Goal: Navigation & Orientation: Find specific page/section

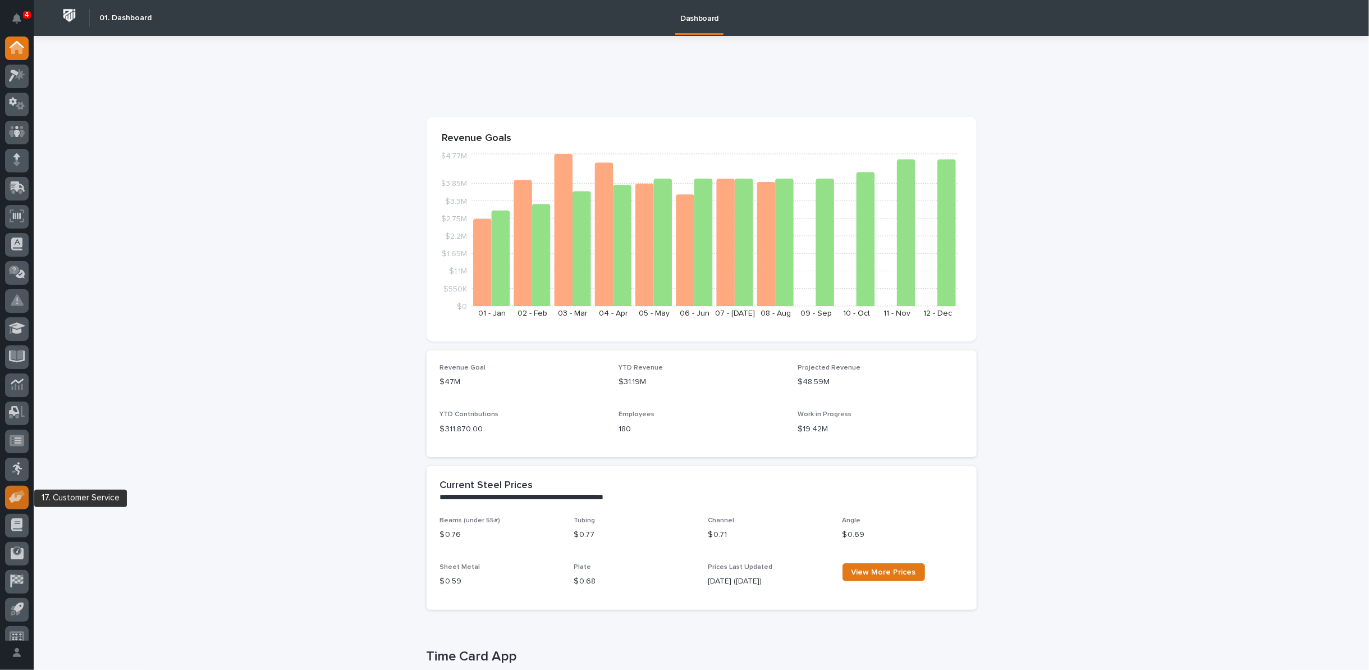
click at [11, 504] on div at bounding box center [17, 498] width 24 height 24
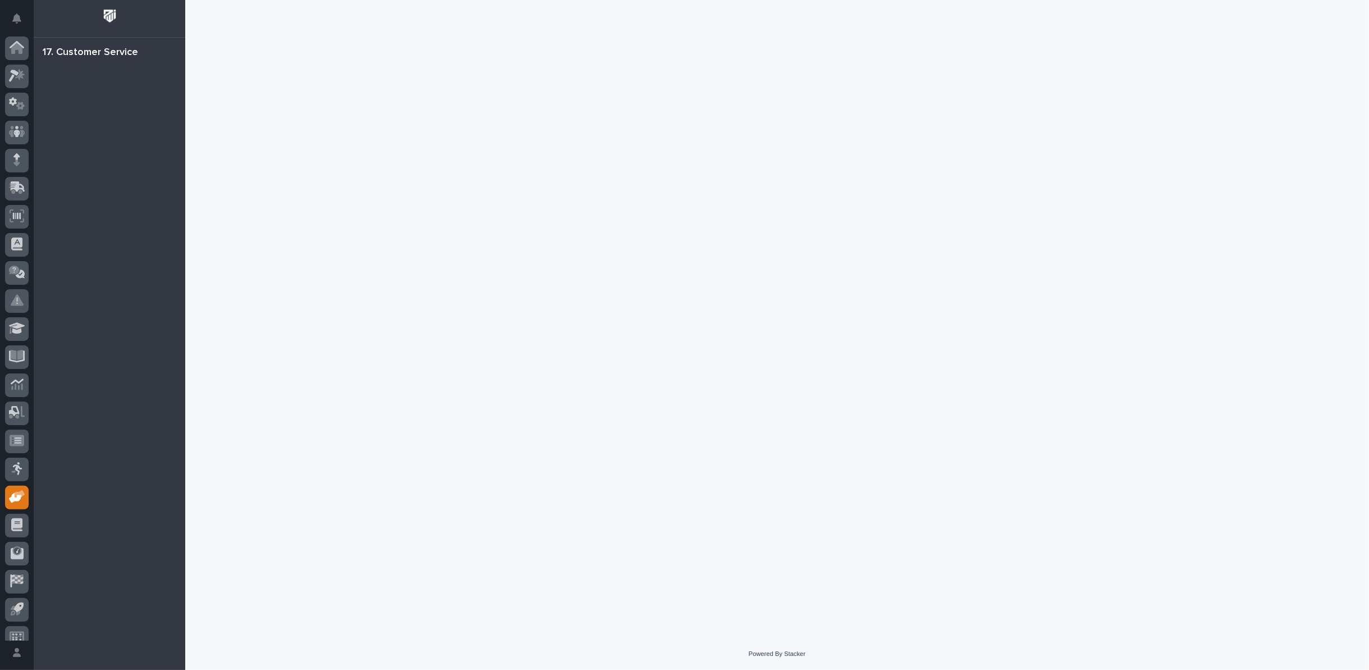
scroll to position [12, 0]
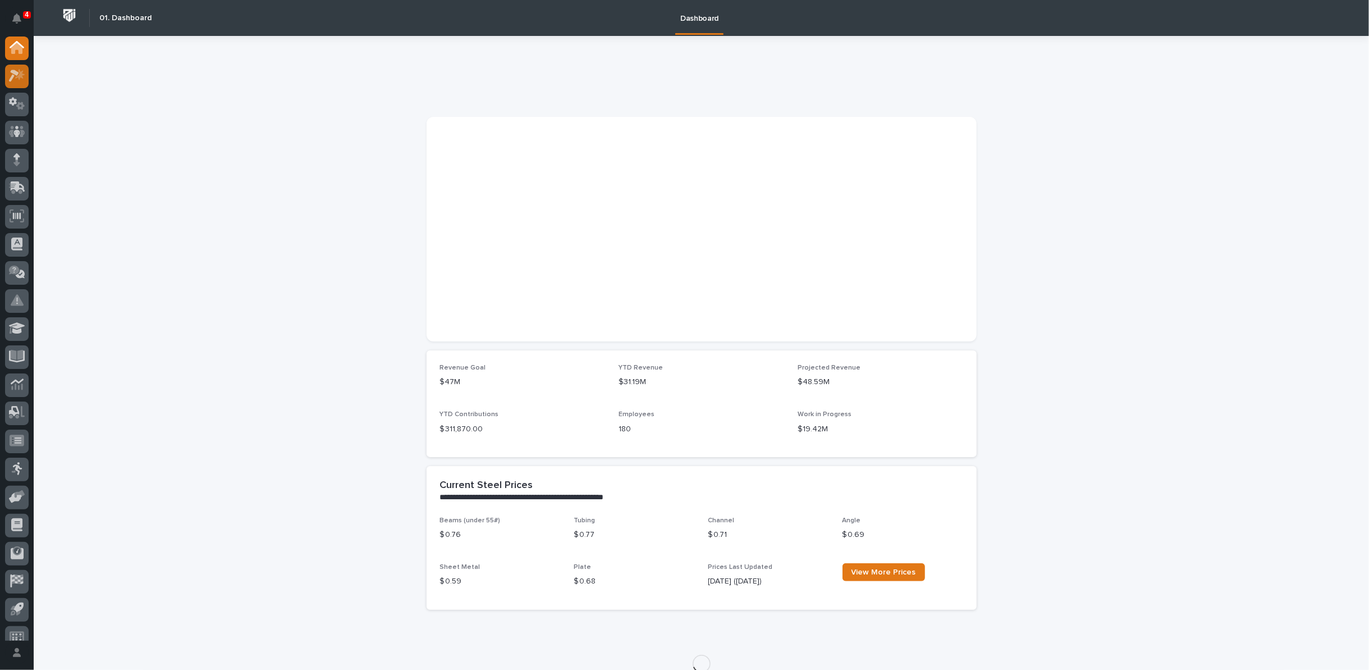
click at [19, 77] on icon at bounding box center [20, 74] width 10 height 11
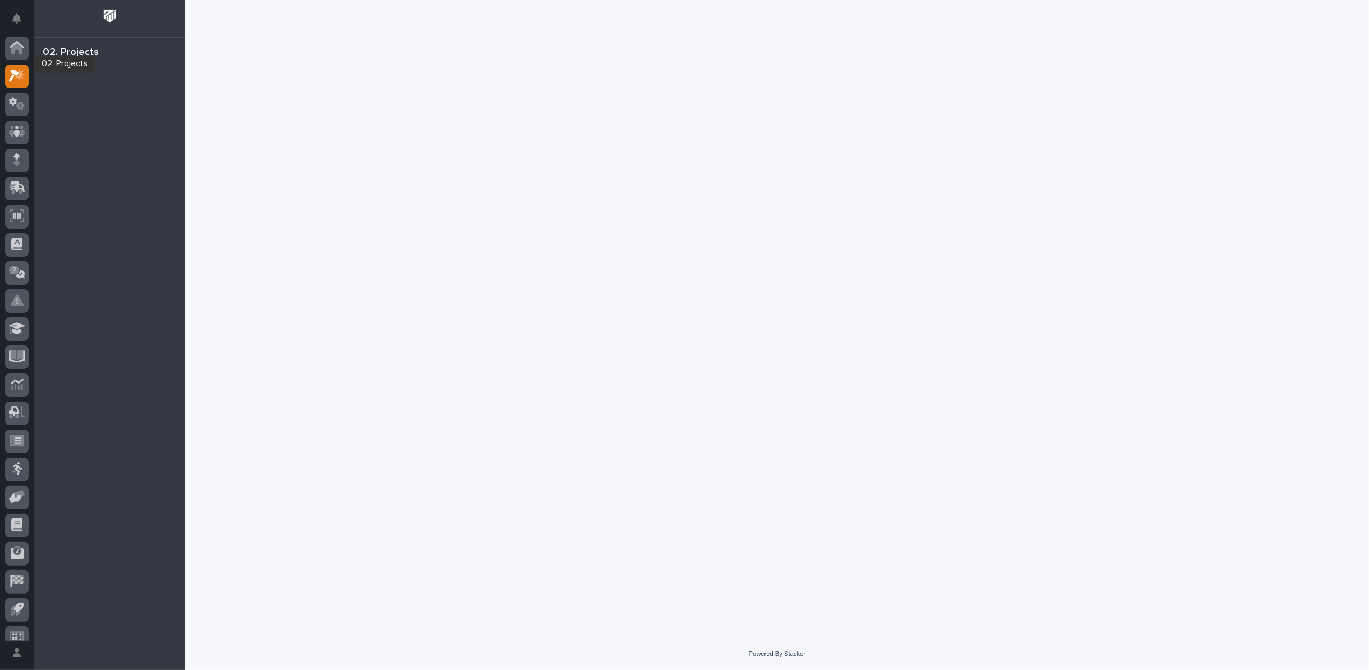
scroll to position [12, 0]
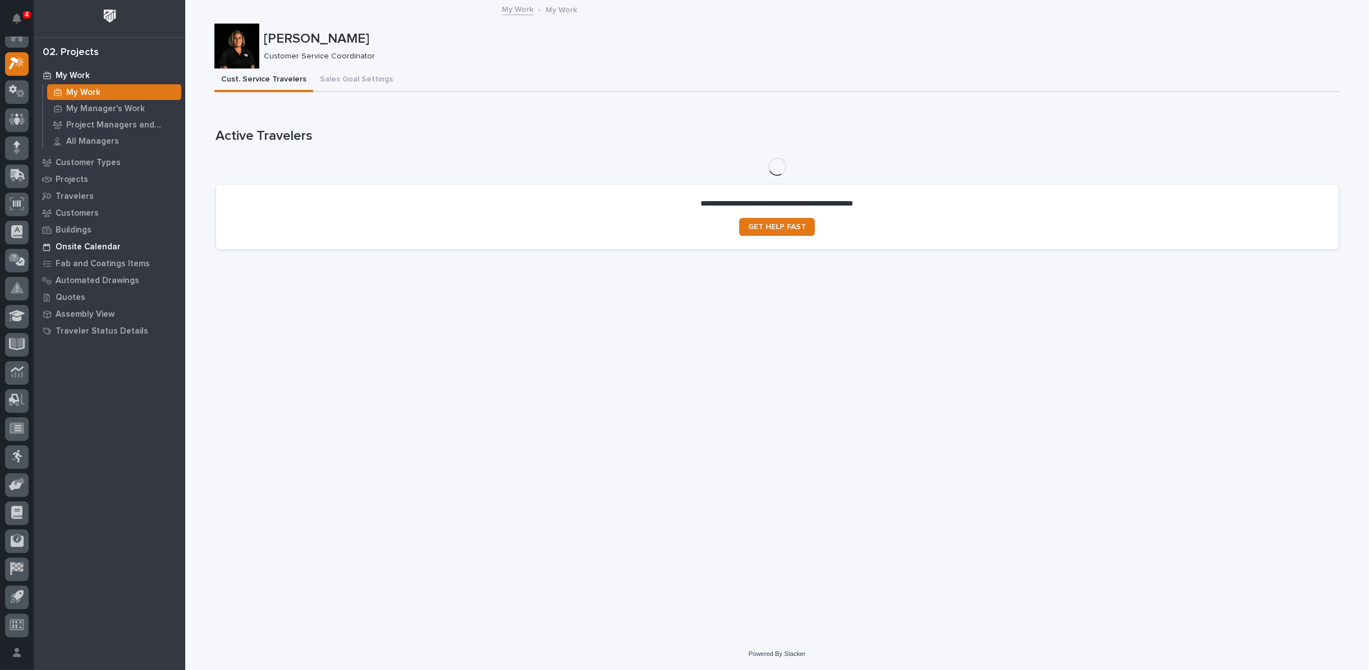
click at [105, 242] on p "Onsite Calendar" at bounding box center [88, 247] width 65 height 10
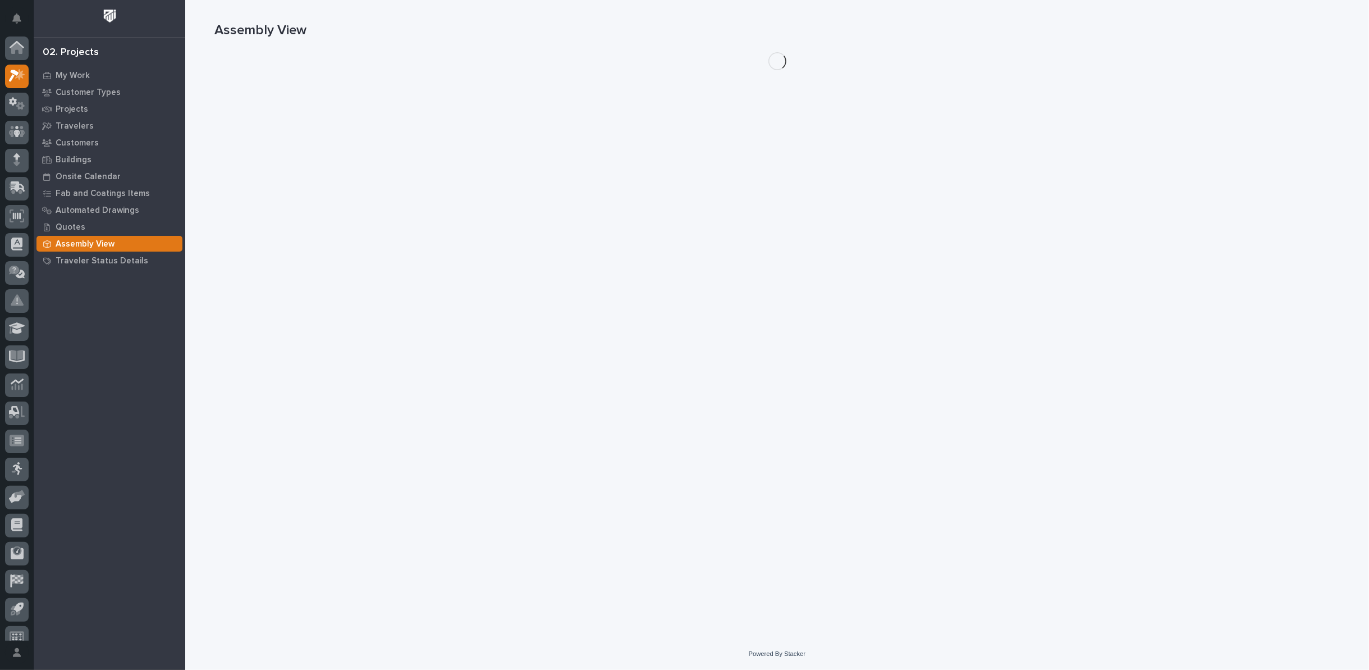
scroll to position [12, 0]
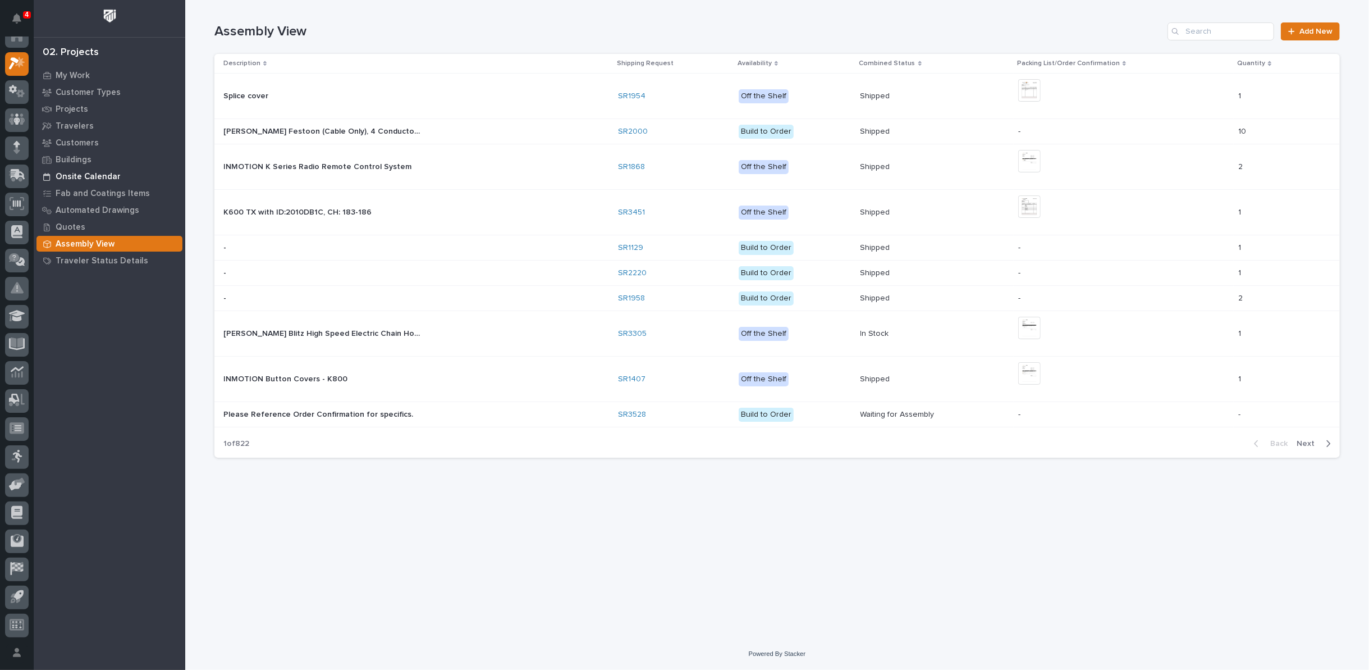
click at [72, 174] on p "Onsite Calendar" at bounding box center [88, 177] width 65 height 10
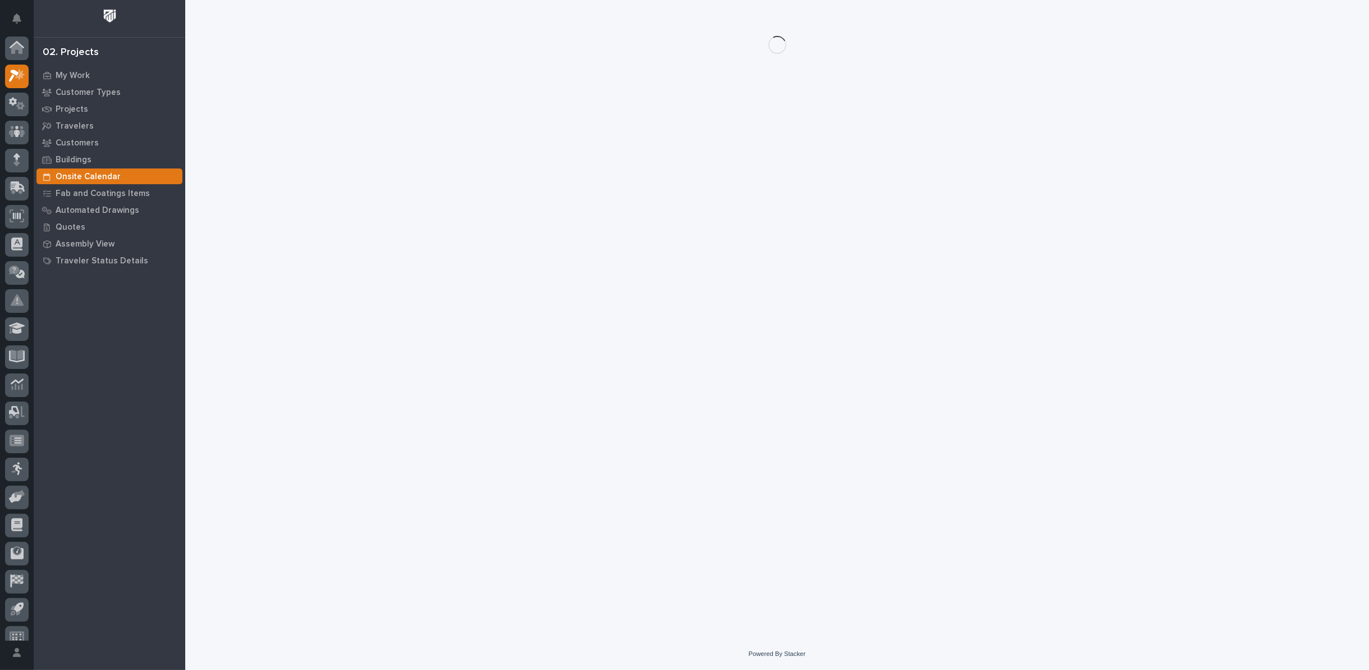
scroll to position [12, 0]
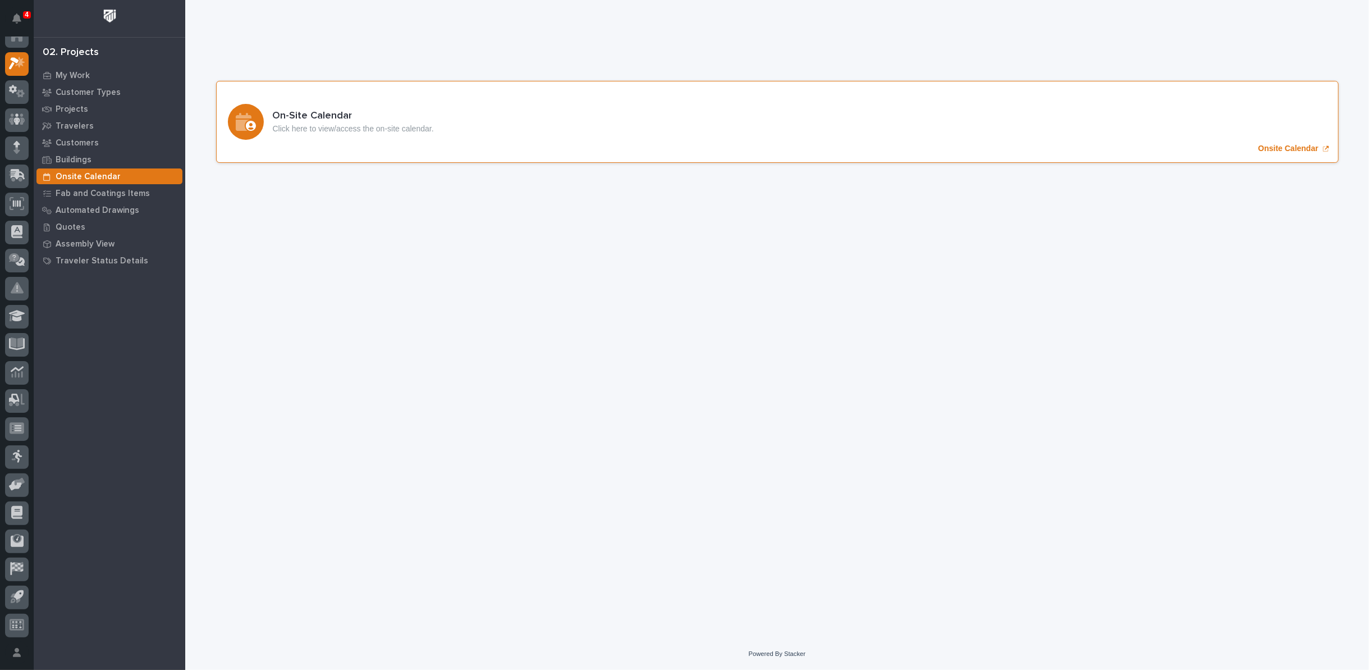
click at [1285, 145] on p "Onsite Calendar" at bounding box center [1289, 149] width 60 height 10
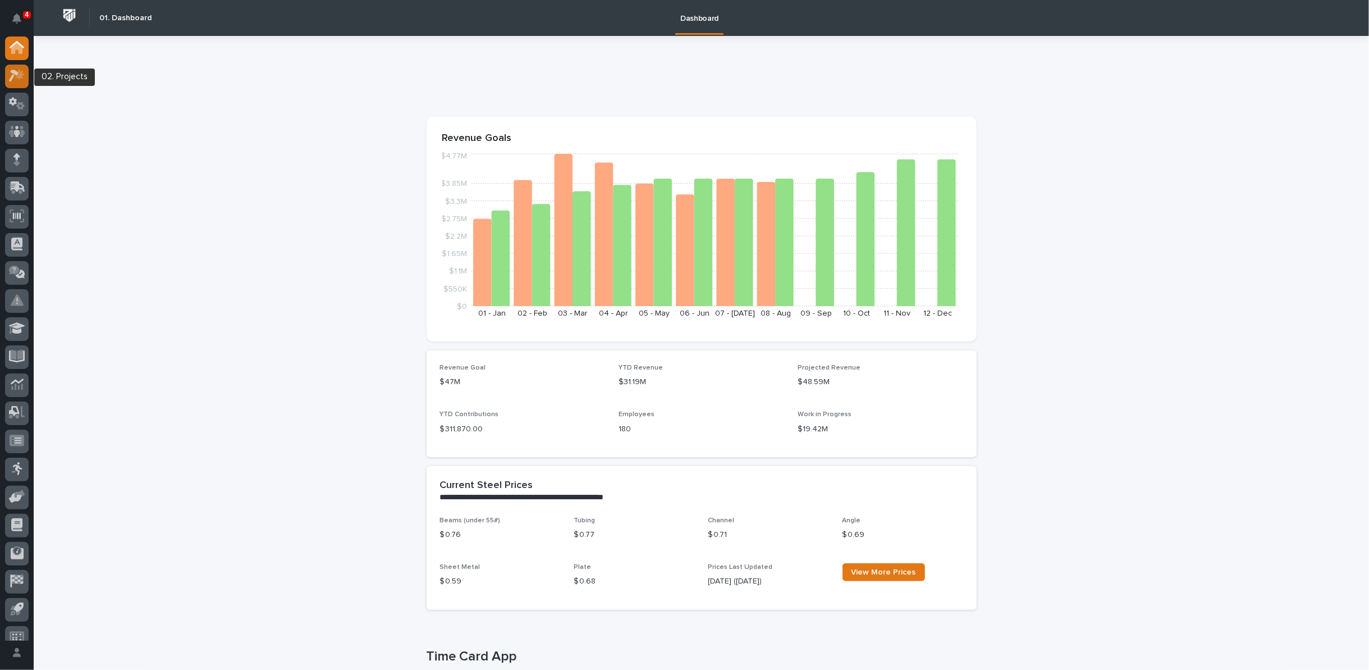
click at [12, 75] on icon at bounding box center [14, 76] width 10 height 12
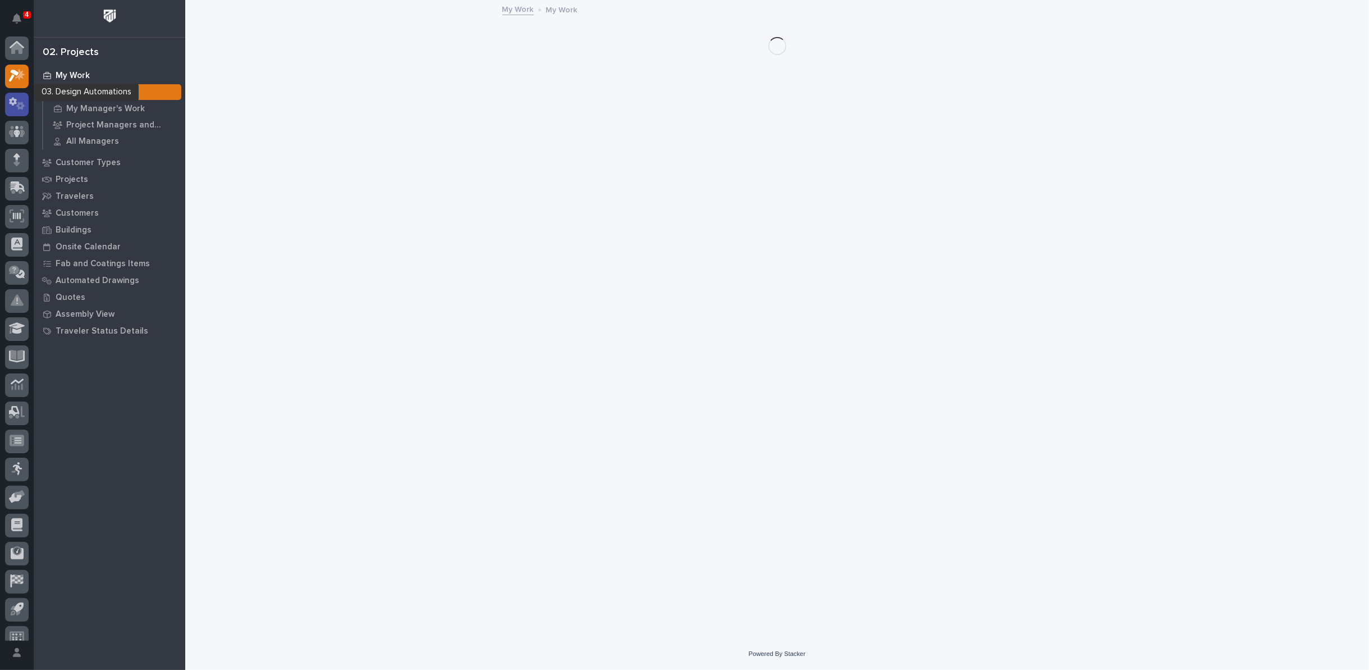
scroll to position [12, 0]
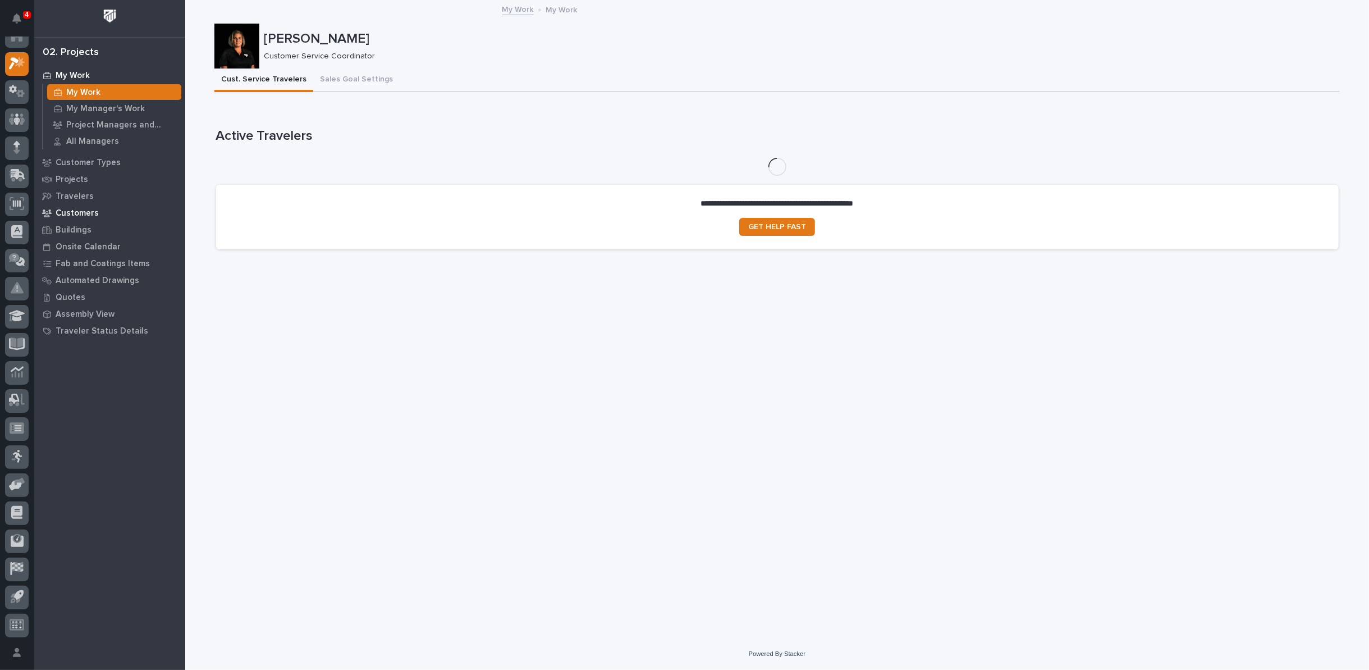
click at [88, 213] on p "Customers" at bounding box center [77, 213] width 43 height 10
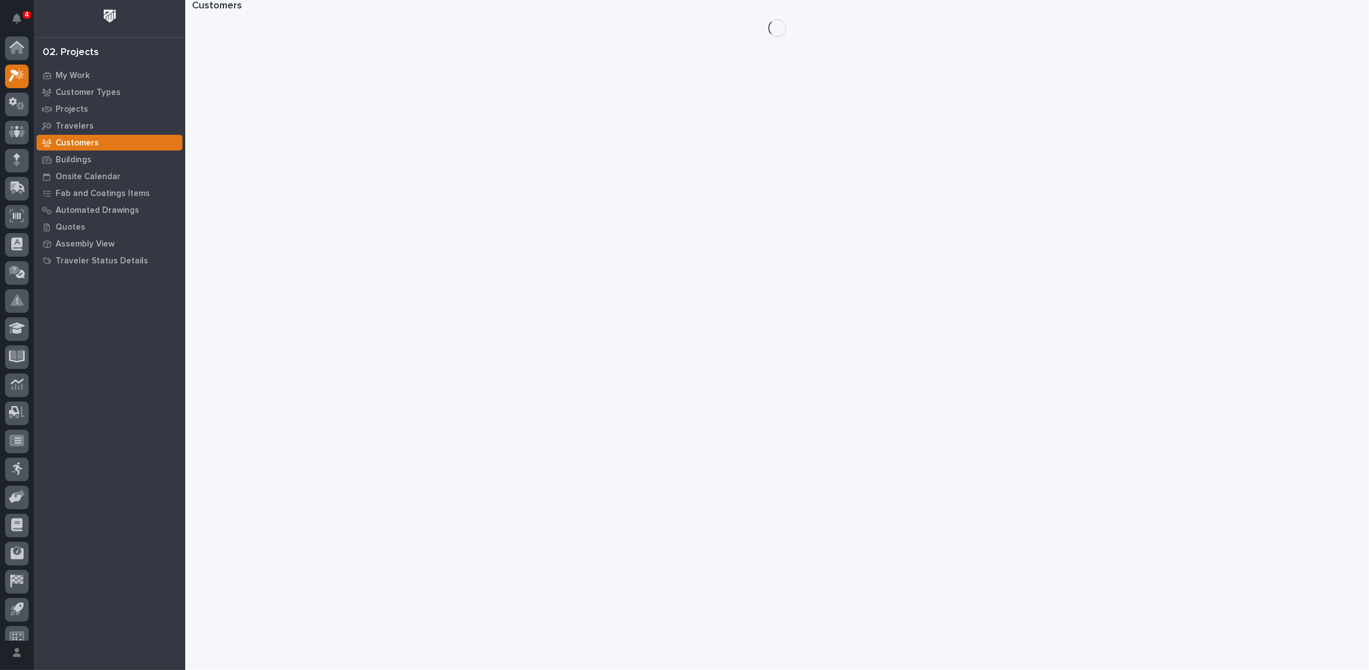
scroll to position [12, 0]
